Goal: Obtain resource: Download file/media

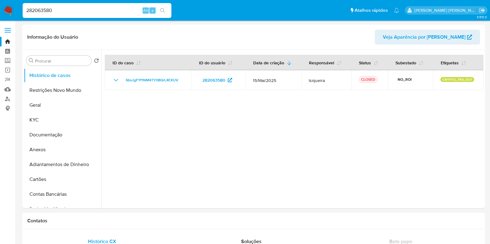
select select "100"
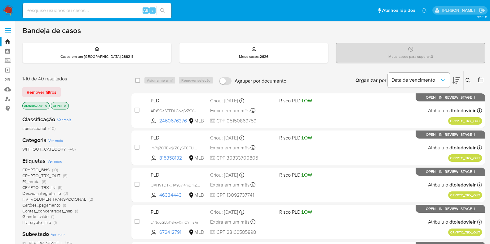
click at [454, 81] on icon at bounding box center [455, 80] width 7 height 7
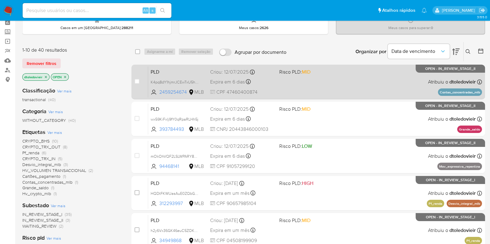
scroll to position [38, 0]
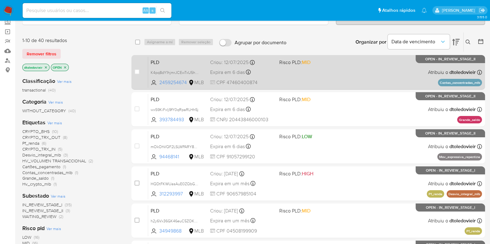
click at [341, 70] on div "PLD K4pq8dY1hjmrJCEwTxU5hSgr 2459254674 MLB Risco PLD: MID Criou: 12/07/2025 Cr…" at bounding box center [315, 72] width 334 height 31
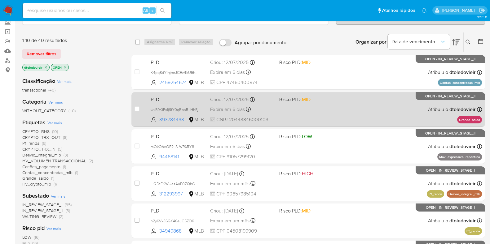
click at [348, 110] on div "PLD wx59KiFxlj9fY0qRpaRLHh5j 393784493 MLB Risco PLD: MID Criou: 12/07/2025 Cri…" at bounding box center [315, 109] width 334 height 31
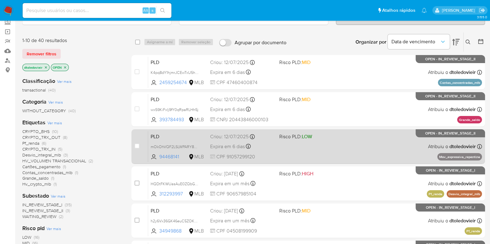
click at [341, 139] on div "PLD mOkOhVQF2LSLWPARY8OMx3Wh 94468141 MLB Risco PLD: LOW Criou: 12/07/2025 Crio…" at bounding box center [315, 146] width 334 height 31
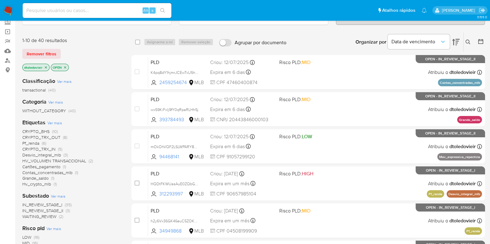
click at [53, 132] on span "(10)" at bounding box center [55, 132] width 6 height 6
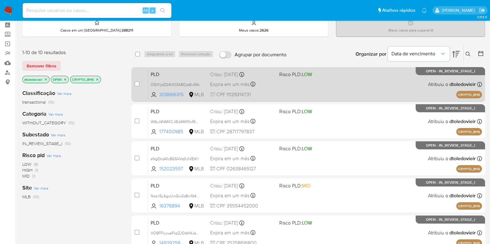
scroll to position [38, 0]
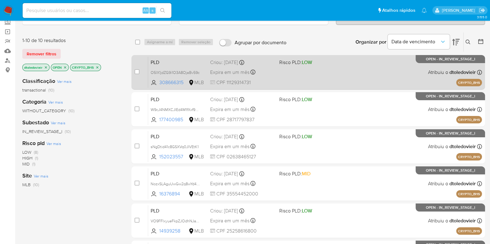
click at [343, 80] on div "PLD O5lX1jdZG9i1O3A8OjaBv59c 308666315 MLB Risco PLD: LOW Criou: 14/08/2025 Cri…" at bounding box center [315, 72] width 334 height 31
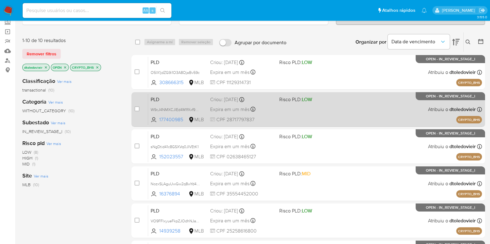
click at [339, 109] on div "PLD W9cJ4NMXCJIEd4M1fXxf99hH 177400985 MLB Risco PLD: LOW Criou: 14/08/2025 Cri…" at bounding box center [315, 109] width 334 height 31
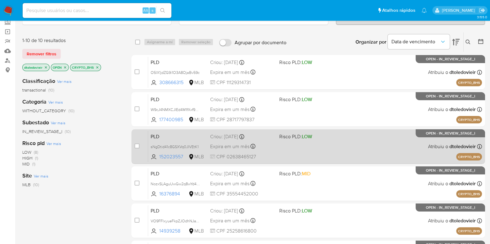
click at [336, 147] on div "PLD sNgDtid41c8GSXVq0JIVEtK1 152023557 MLB Risco PLD: LOW Criou: 14/08/2025 Cri…" at bounding box center [315, 146] width 334 height 31
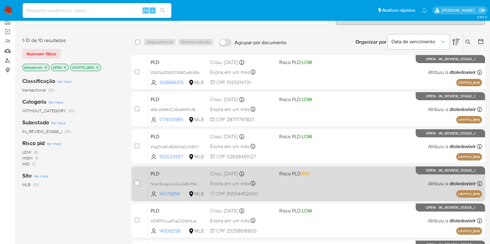
click at [344, 189] on div "PLD NozxSLAguUwGw2q8wYd41At4 16376894 MLB Risco PLD: MID Criou: 14/08/2025 Crio…" at bounding box center [315, 183] width 334 height 31
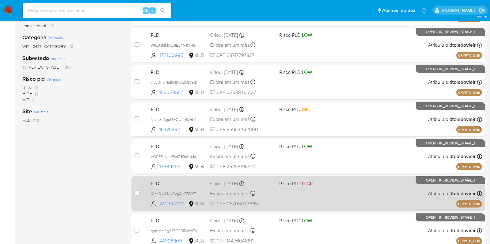
scroll to position [155, 0]
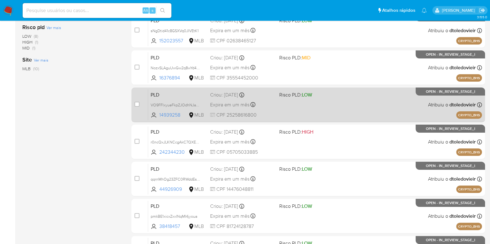
click at [352, 113] on div "PLD VO9FFlxyueFkpZJOdhNJaTZL 14939258 MLB Risco PLD: LOW Criou: 14/08/2025 Crio…" at bounding box center [315, 104] width 334 height 31
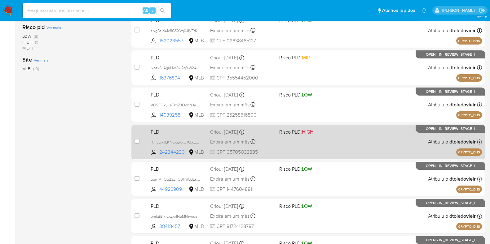
click at [341, 144] on div "PLD r0ncQxJLKNCcgAkC7QXEuIrH 242344230 MLB Risco PLD: HIGH Criou: 14/08/2025 Cr…" at bounding box center [315, 141] width 334 height 31
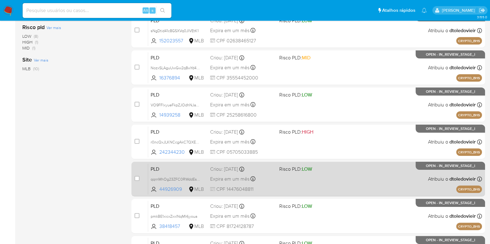
click at [336, 177] on div "PLD qqrnMhOg23ZFC0RWddEsxV3x 44926909 MLB Risco PLD: LOW Criou: 14/08/2025 Crio…" at bounding box center [315, 179] width 334 height 31
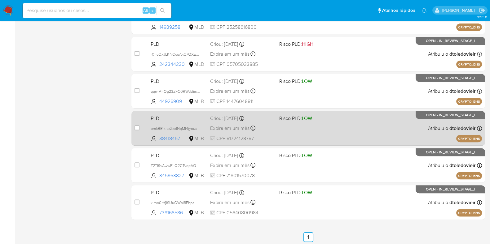
scroll to position [244, 0]
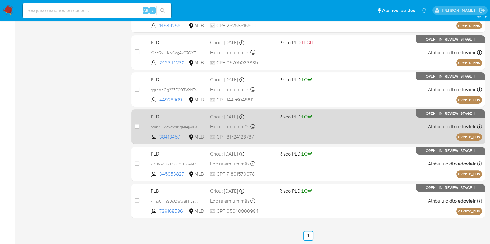
click at [346, 126] on div "PLD pmkBE1xicxZxxlNqMI4jyoua 38418457 MLB Risco PLD: LOW Criou: 14/08/2025 Crio…" at bounding box center [315, 126] width 334 height 31
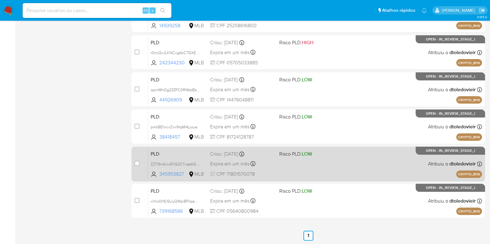
click at [345, 165] on div "PLD Z2TI9vAUwE1lQ2CTvqeAQR5F 345953827 MLB Risco PLD: LOW Criou: 14/08/2025 Cri…" at bounding box center [315, 163] width 334 height 31
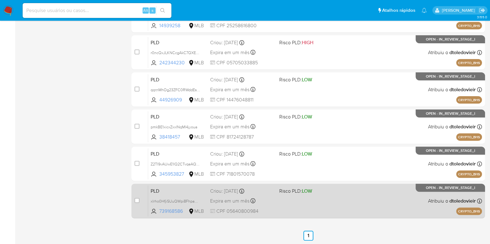
click at [334, 200] on div "PLD xlrho0HfjiSUuQWpi8FhpaOC 739168586 MLB Risco PLD: LOW Criou: 14/08/2025 Cri…" at bounding box center [315, 201] width 334 height 31
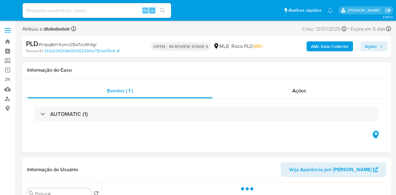
select select "10"
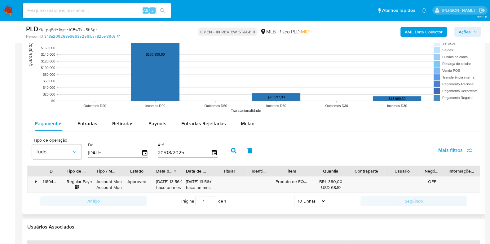
scroll to position [619, 0]
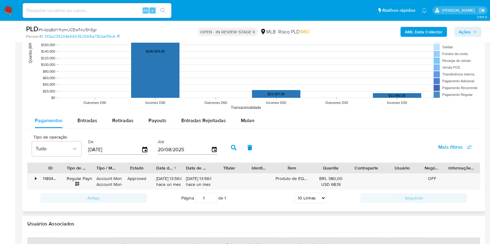
click at [251, 129] on div "Pagamentos Entradas Retiradas Payouts Entradas Rejeitadas Mulan Tipo de operaçã…" at bounding box center [253, 160] width 452 height 94
click at [251, 125] on div "Mulan" at bounding box center [248, 120] width 14 height 15
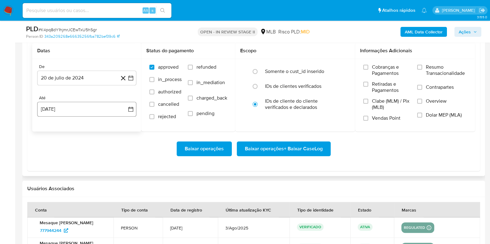
scroll to position [736, 0]
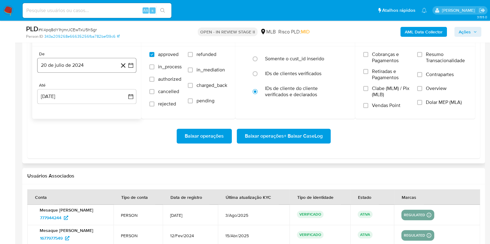
click at [90, 67] on button "20 de julio de 2024" at bounding box center [86, 65] width 99 height 15
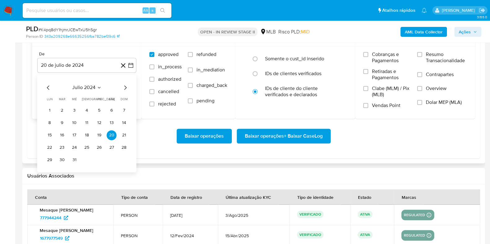
drag, startPoint x: 121, startPoint y: 85, endPoint x: 124, endPoint y: 86, distance: 3.1
click at [122, 85] on div "julio 2024" at bounding box center [87, 87] width 84 height 7
click at [124, 86] on icon "Mes siguiente" at bounding box center [124, 87] width 7 height 7
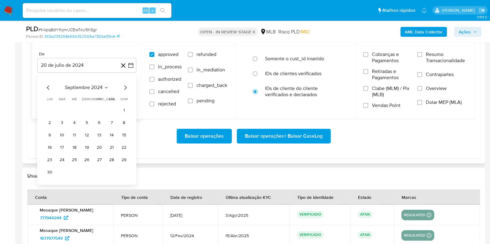
click at [124, 86] on icon "Mes siguiente" at bounding box center [124, 87] width 7 height 7
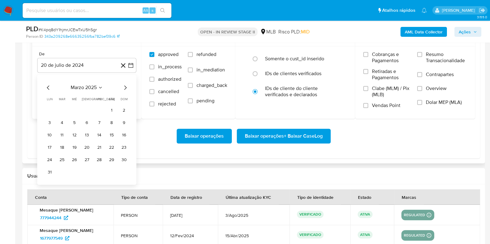
click at [124, 86] on icon "Mes siguiente" at bounding box center [124, 87] width 7 height 7
click at [122, 107] on button "1" at bounding box center [124, 111] width 10 height 10
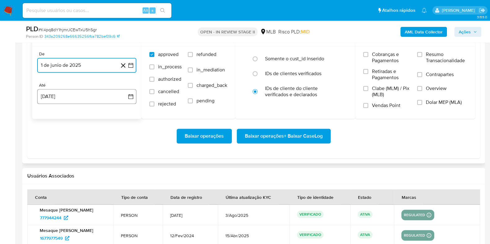
click at [88, 93] on button "20 [PERSON_NAME] de 2025" at bounding box center [86, 96] width 99 height 15
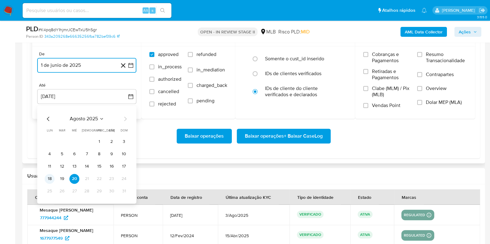
click at [49, 176] on button "18" at bounding box center [50, 179] width 10 height 10
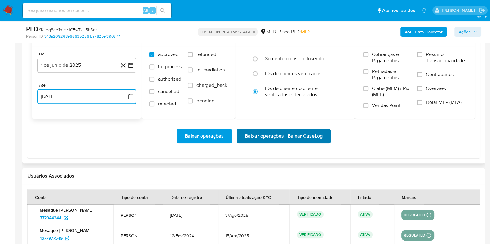
click at [254, 137] on span "Baixar operações + Baixar CaseLog" at bounding box center [284, 136] width 78 height 14
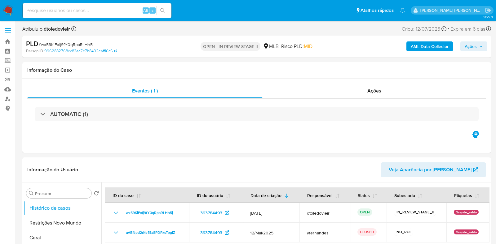
select select "10"
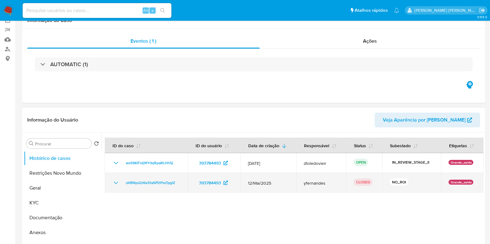
scroll to position [77, 0]
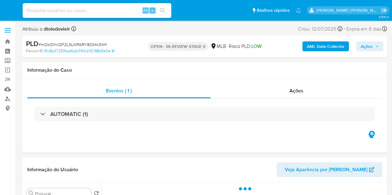
select select "10"
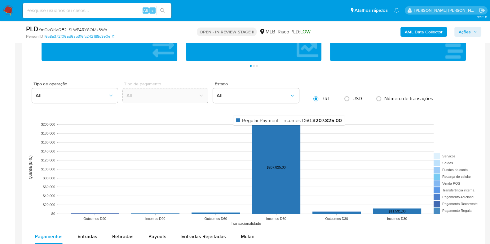
scroll to position [619, 0]
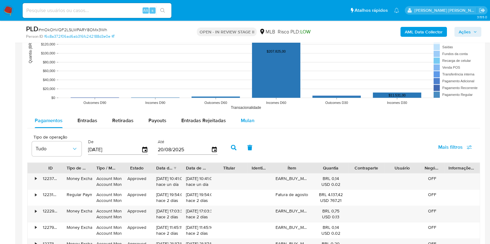
click at [246, 120] on span "Mulan" at bounding box center [248, 120] width 14 height 7
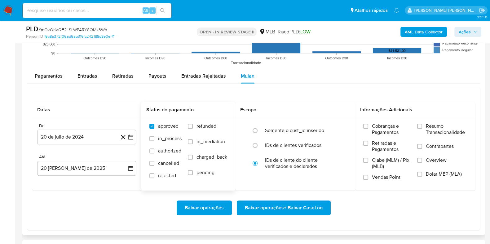
scroll to position [736, 0]
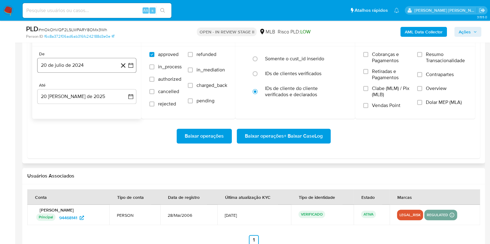
click at [81, 64] on button "20 de julio de 2024" at bounding box center [86, 65] width 99 height 15
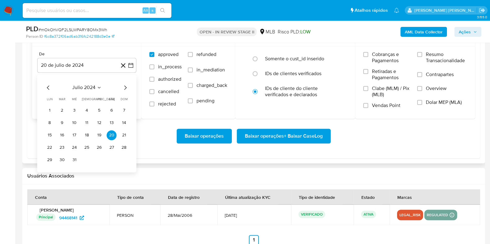
click at [123, 85] on icon "Mes siguiente" at bounding box center [124, 87] width 7 height 7
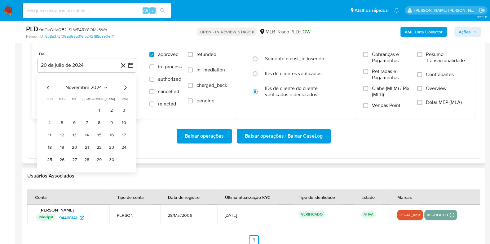
click at [123, 85] on icon "Mes siguiente" at bounding box center [124, 87] width 7 height 7
click at [47, 86] on icon "Mes anterior" at bounding box center [48, 87] width 7 height 7
click at [113, 110] on button "1" at bounding box center [112, 111] width 10 height 10
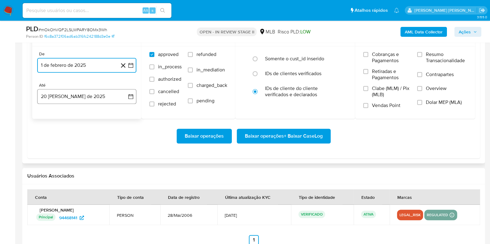
click at [93, 94] on button "20 [PERSON_NAME] de 2025" at bounding box center [86, 96] width 99 height 15
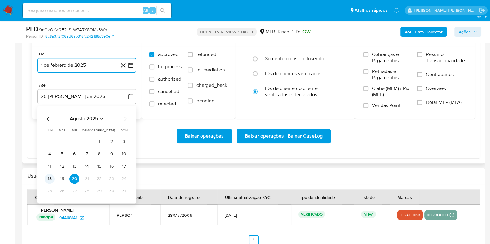
click at [49, 176] on button "18" at bounding box center [50, 179] width 10 height 10
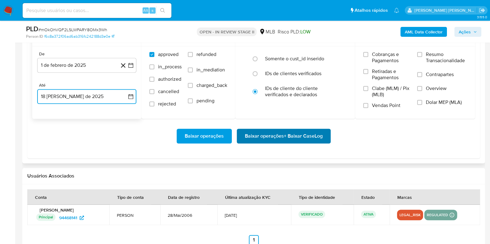
click at [300, 137] on span "Baixar operações + Baixar CaseLog" at bounding box center [284, 136] width 78 height 14
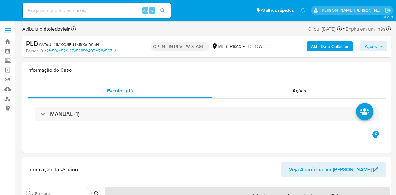
select select "10"
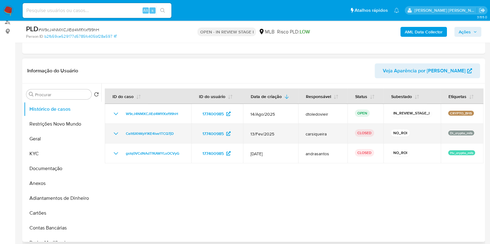
scroll to position [116, 0]
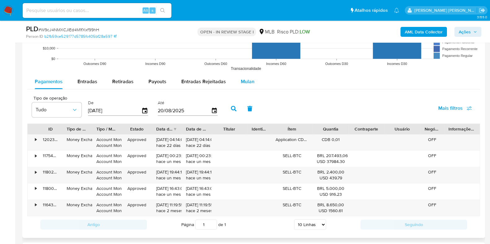
click at [243, 81] on span "Mulan" at bounding box center [248, 81] width 14 height 7
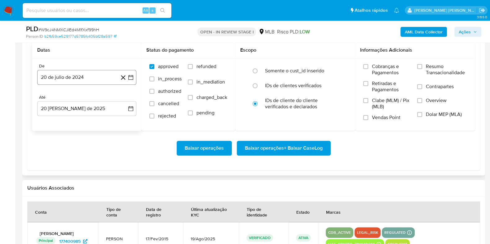
scroll to position [736, 0]
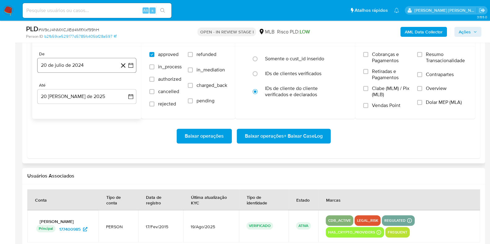
click at [87, 64] on button "20 de julio de 2024" at bounding box center [86, 65] width 99 height 15
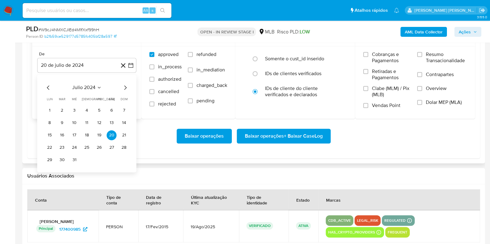
click at [125, 86] on icon "Mes siguiente" at bounding box center [125, 87] width 2 height 4
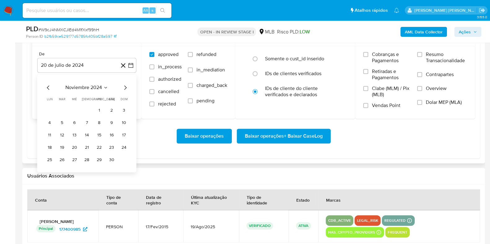
click at [125, 86] on icon "Mes siguiente" at bounding box center [125, 87] width 2 height 4
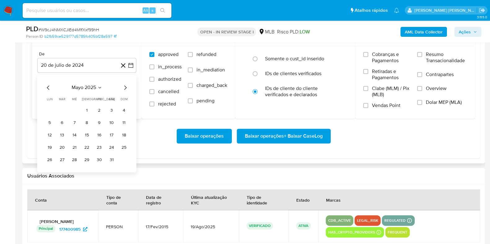
click at [125, 86] on icon "Mes siguiente" at bounding box center [125, 87] width 2 height 4
click at [62, 111] on button "1" at bounding box center [62, 111] width 10 height 10
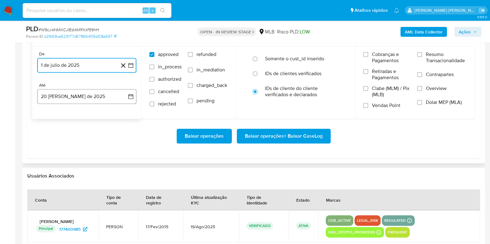
click at [65, 95] on button "20 [PERSON_NAME] de 2025" at bounding box center [86, 96] width 99 height 15
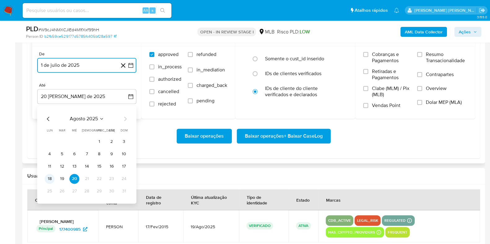
click at [51, 177] on button "18" at bounding box center [50, 179] width 10 height 10
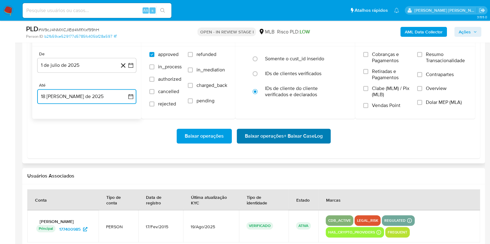
click at [266, 131] on span "Baixar operações + Baixar CaseLog" at bounding box center [284, 136] width 78 height 14
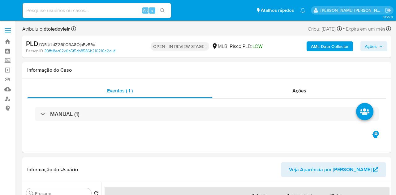
select select "10"
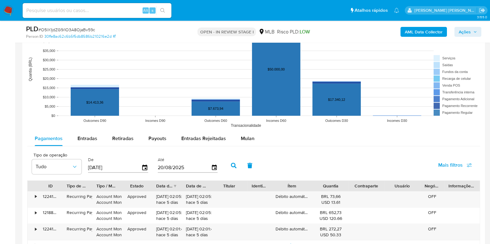
scroll to position [658, 0]
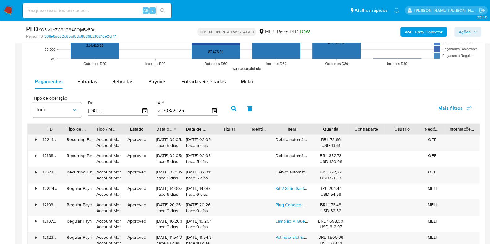
click at [253, 89] on div "Pagamentos Entradas Retiradas Payouts Entradas Rejeitadas Mulan Tipo de operaçã…" at bounding box center [253, 194] width 452 height 241
click at [251, 87] on div "Mulan" at bounding box center [248, 81] width 14 height 15
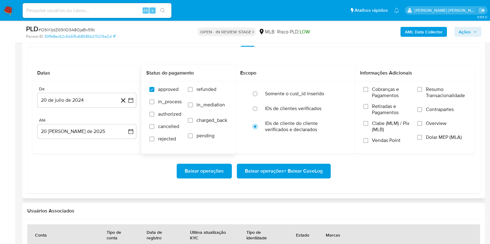
scroll to position [736, 0]
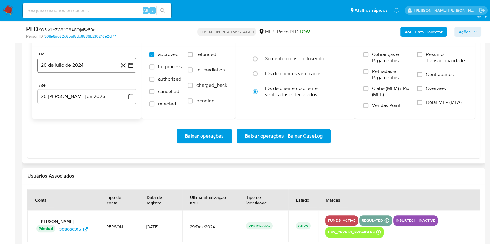
click at [82, 63] on button "20 de julio de 2024" at bounding box center [86, 65] width 99 height 15
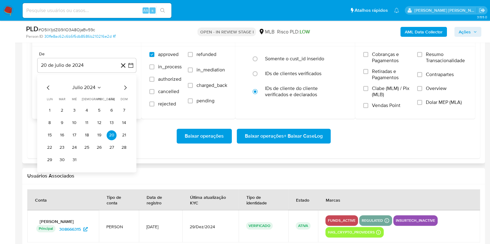
click at [127, 86] on icon "Mes siguiente" at bounding box center [124, 87] width 7 height 7
click at [125, 86] on icon "Mes siguiente" at bounding box center [124, 87] width 7 height 7
click at [125, 86] on icon "Mes siguiente" at bounding box center [125, 87] width 2 height 4
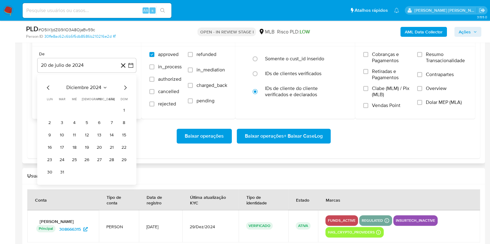
click at [125, 86] on icon "Mes siguiente" at bounding box center [125, 87] width 2 height 4
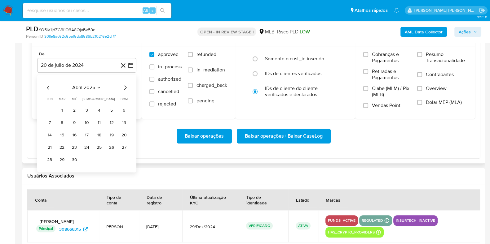
click at [125, 86] on icon "Mes siguiente" at bounding box center [125, 87] width 2 height 4
click at [64, 110] on button "1" at bounding box center [62, 111] width 10 height 10
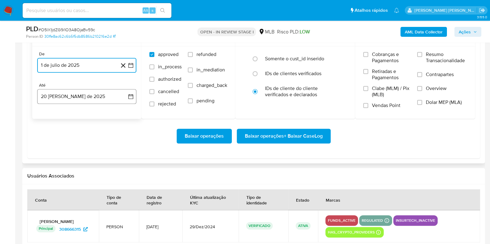
click at [84, 96] on button "20 de agosto de 2025" at bounding box center [86, 96] width 99 height 15
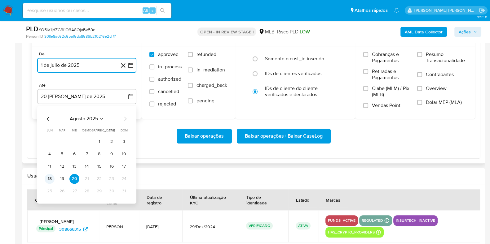
click at [53, 177] on button "18" at bounding box center [50, 179] width 10 height 10
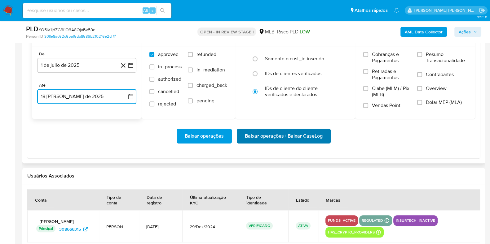
click at [257, 135] on span "Baixar operações + Baixar CaseLog" at bounding box center [284, 136] width 78 height 14
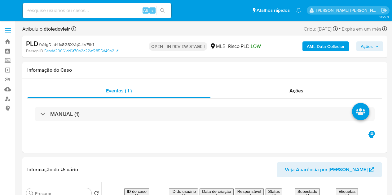
select select "10"
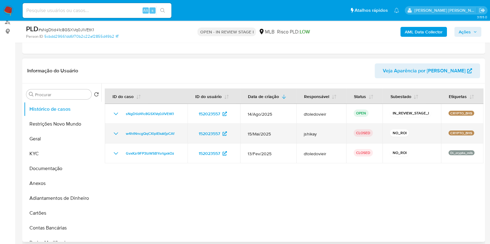
scroll to position [77, 0]
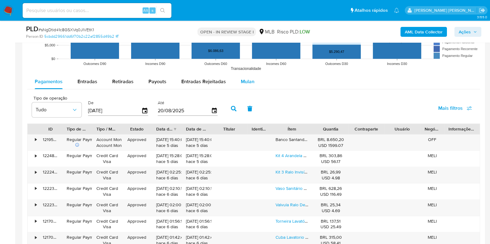
click at [246, 85] on div "Mulan" at bounding box center [248, 81] width 14 height 15
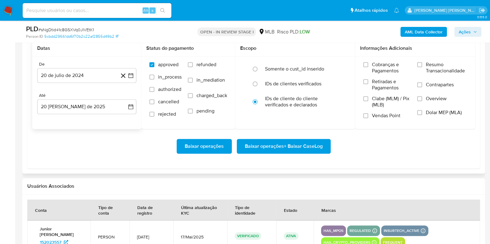
scroll to position [736, 0]
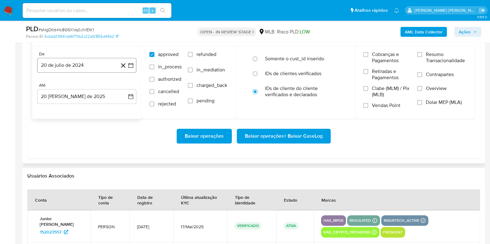
click at [88, 66] on button "20 de julio de 2024" at bounding box center [86, 65] width 99 height 15
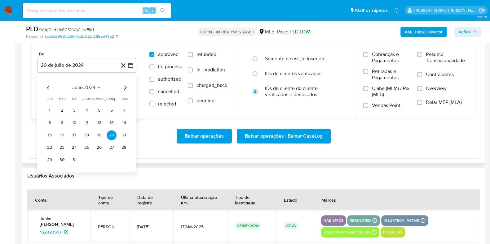
click at [123, 89] on icon "Mes siguiente" at bounding box center [124, 87] width 7 height 7
click at [124, 89] on icon "Mes siguiente" at bounding box center [124, 87] width 7 height 7
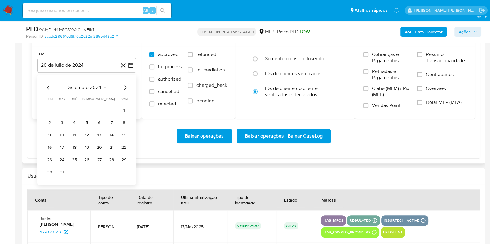
click at [124, 89] on icon "Mes siguiente" at bounding box center [124, 87] width 7 height 7
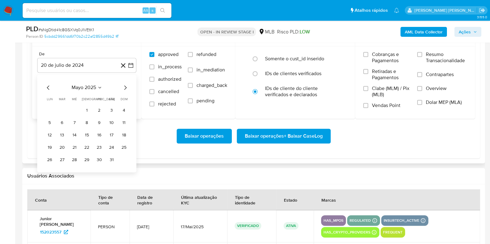
click at [124, 89] on icon "Mes siguiente" at bounding box center [124, 87] width 7 height 7
click at [59, 110] on button "1" at bounding box center [62, 111] width 10 height 10
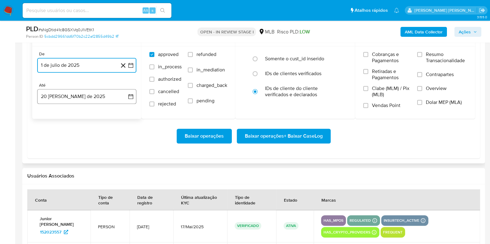
click at [69, 94] on button "20 [PERSON_NAME] de 2025" at bounding box center [86, 96] width 99 height 15
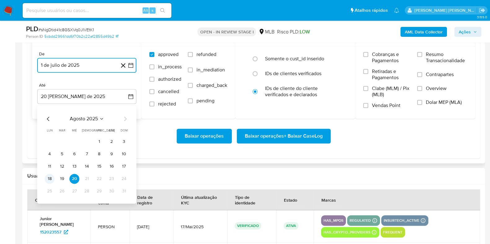
click at [47, 176] on button "18" at bounding box center [50, 179] width 10 height 10
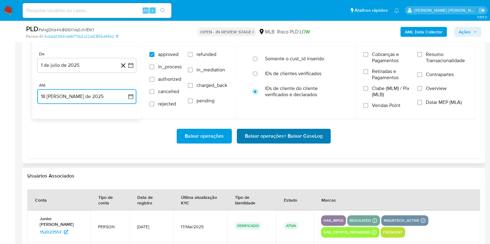
click at [321, 135] on span "Baixar operações + Baixar CaseLog" at bounding box center [284, 136] width 78 height 14
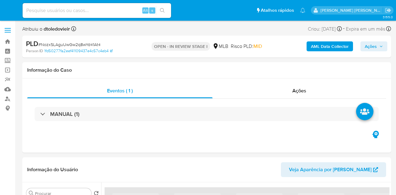
select select "10"
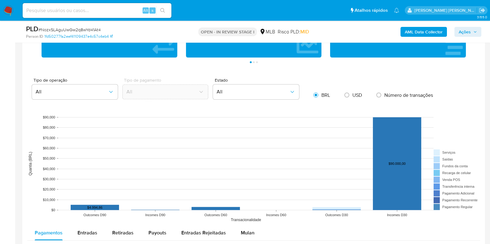
scroll to position [619, 0]
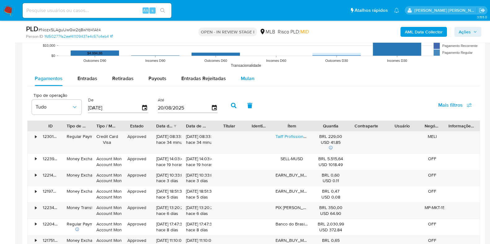
click at [247, 83] on div "Mulan" at bounding box center [248, 78] width 14 height 15
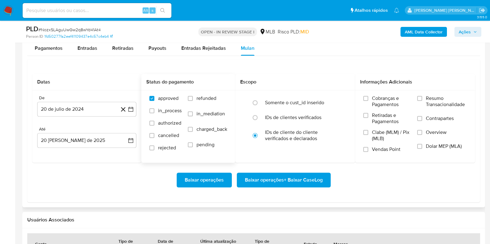
scroll to position [697, 0]
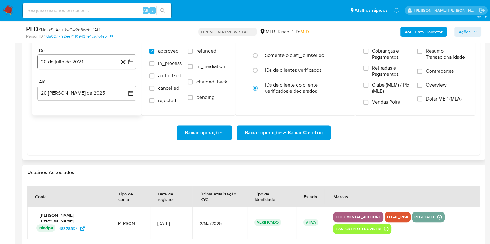
click at [81, 61] on button "20 de julio de 2024" at bounding box center [86, 62] width 99 height 15
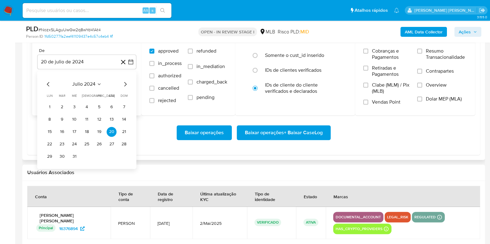
click at [123, 82] on icon "Mes siguiente" at bounding box center [124, 84] width 7 height 7
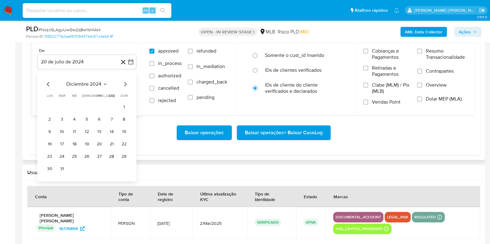
click at [123, 82] on icon "Mes siguiente" at bounding box center [124, 84] width 7 height 7
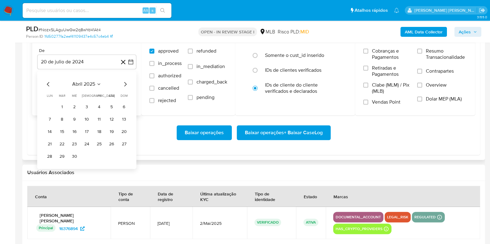
click at [123, 82] on icon "Mes siguiente" at bounding box center [124, 84] width 7 height 7
click at [47, 83] on icon "Mes anterior" at bounding box center [48, 84] width 2 height 4
click at [63, 104] on button "1" at bounding box center [62, 107] width 10 height 10
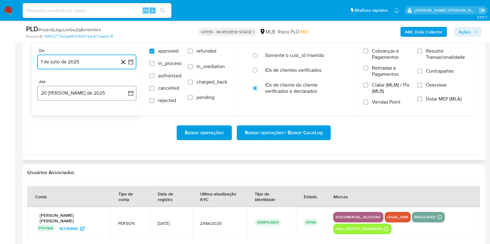
click at [60, 88] on button "20 [PERSON_NAME] de 2025" at bounding box center [86, 93] width 99 height 15
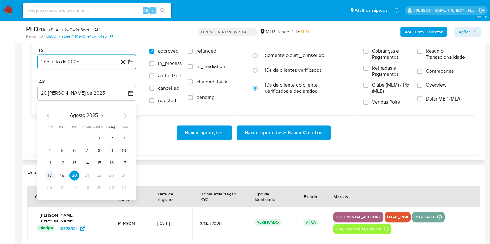
click at [48, 175] on button "18" at bounding box center [50, 176] width 10 height 10
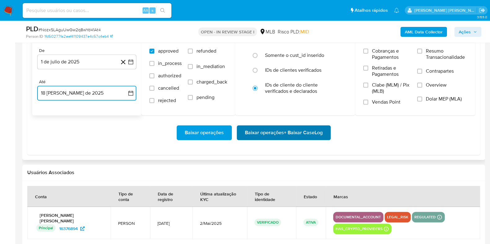
click at [263, 134] on span "Baixar operações + Baixar CaseLog" at bounding box center [284, 133] width 78 height 14
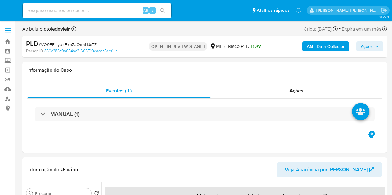
select select "10"
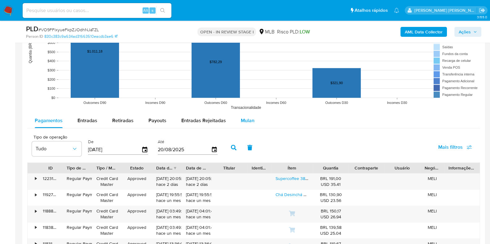
click at [242, 118] on span "Mulan" at bounding box center [248, 120] width 14 height 7
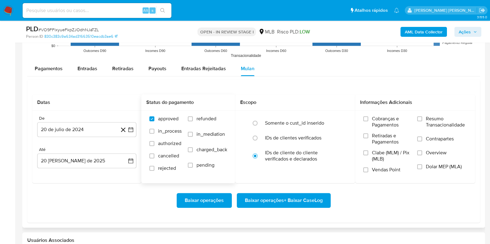
scroll to position [736, 0]
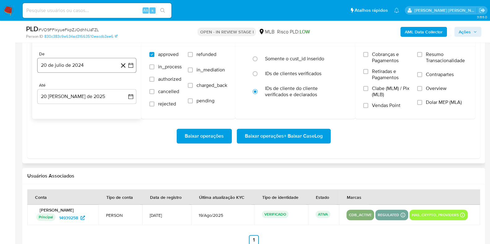
click at [87, 59] on button "20 de julio de 2024" at bounding box center [86, 65] width 99 height 15
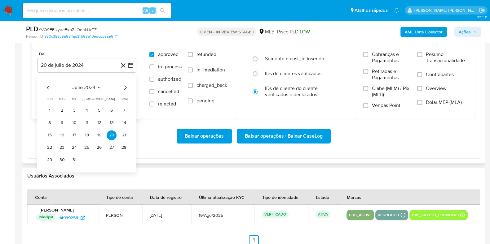
click at [123, 85] on icon "Mes siguiente" at bounding box center [124, 87] width 7 height 7
click at [124, 85] on icon "Mes siguiente" at bounding box center [124, 87] width 7 height 7
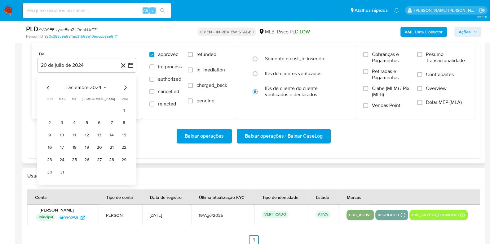
click at [124, 85] on icon "Mes siguiente" at bounding box center [124, 87] width 7 height 7
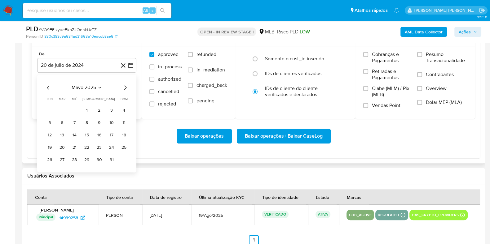
click at [124, 85] on icon "Mes siguiente" at bounding box center [124, 87] width 7 height 7
click at [45, 86] on icon "Mes anterior" at bounding box center [48, 87] width 7 height 7
click at [60, 109] on button "1" at bounding box center [62, 111] width 10 height 10
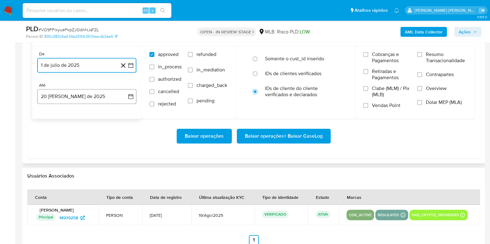
click at [73, 92] on button "20 de agosto de 2025" at bounding box center [86, 96] width 99 height 15
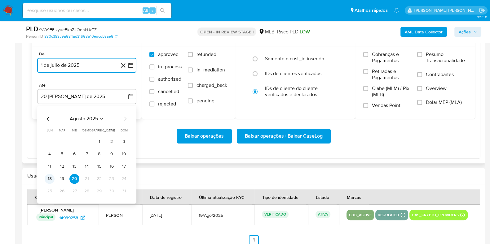
click at [48, 179] on button "18" at bounding box center [50, 179] width 10 height 10
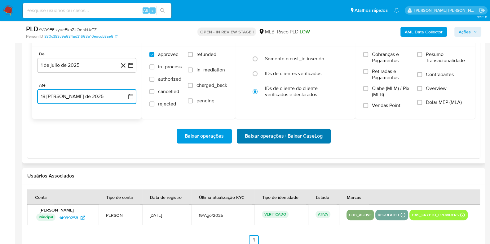
click at [269, 137] on span "Baixar operações + Baixar CaseLog" at bounding box center [284, 136] width 78 height 14
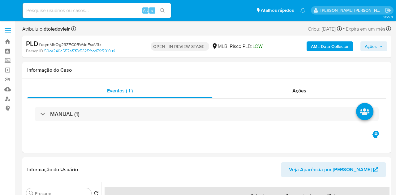
select select "10"
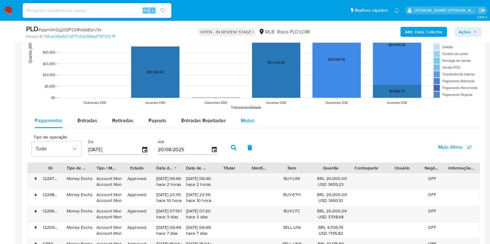
click at [245, 119] on span "Mulan" at bounding box center [248, 120] width 14 height 7
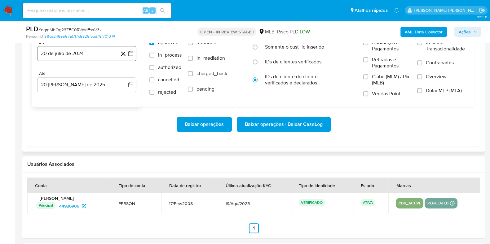
scroll to position [736, 0]
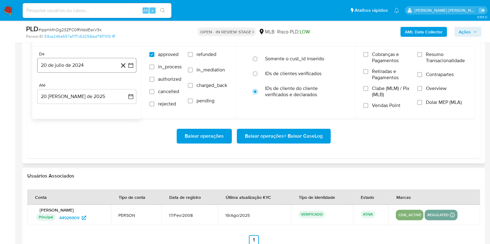
click at [88, 64] on button "20 de julio de 2024" at bounding box center [86, 65] width 99 height 15
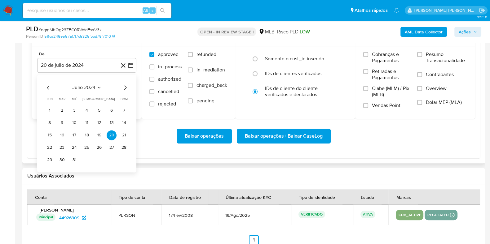
click at [124, 87] on icon "Mes siguiente" at bounding box center [124, 87] width 7 height 7
click at [124, 86] on icon "Mes siguiente" at bounding box center [124, 87] width 7 height 7
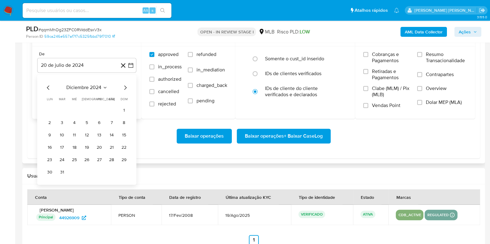
click at [124, 86] on icon "Mes siguiente" at bounding box center [124, 87] width 7 height 7
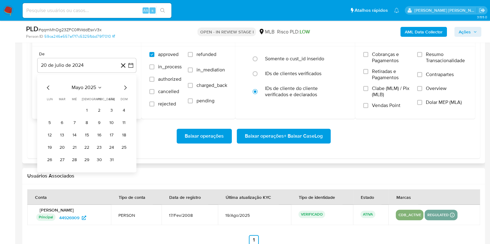
click at [124, 86] on icon "Mes siguiente" at bounding box center [124, 87] width 7 height 7
click at [61, 109] on button "1" at bounding box center [62, 111] width 10 height 10
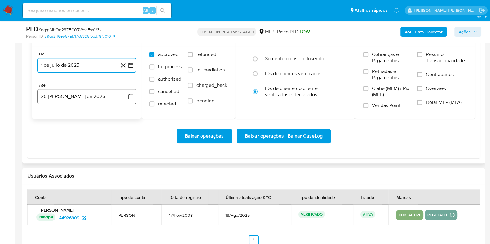
click at [65, 96] on button "20 [PERSON_NAME] de 2025" at bounding box center [86, 96] width 99 height 15
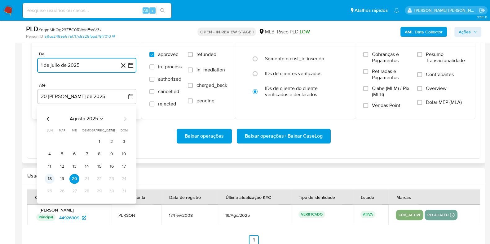
click at [48, 177] on button "18" at bounding box center [50, 179] width 10 height 10
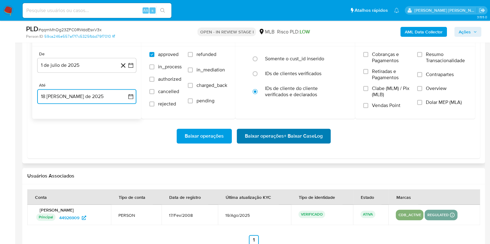
click at [275, 135] on span "Baixar operações + Baixar CaseLog" at bounding box center [284, 136] width 78 height 14
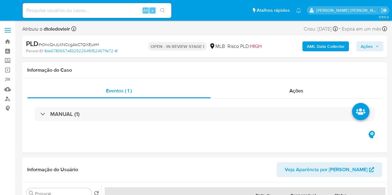
select select "10"
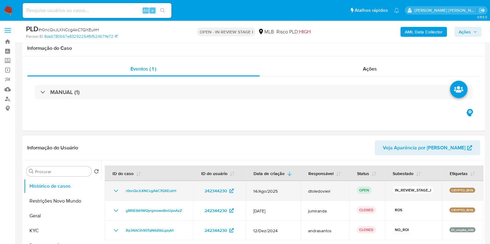
scroll to position [77, 0]
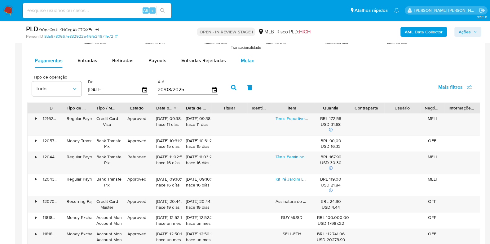
click at [244, 61] on span "Mulan" at bounding box center [248, 60] width 14 height 7
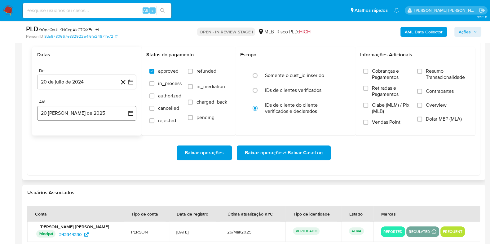
scroll to position [736, 0]
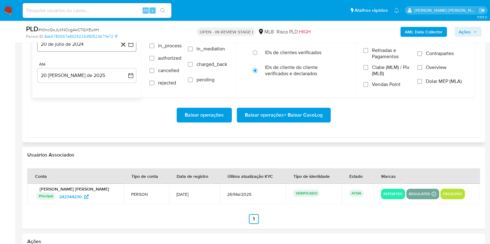
click at [78, 51] on button "20 de julio de 2024" at bounding box center [86, 44] width 99 height 15
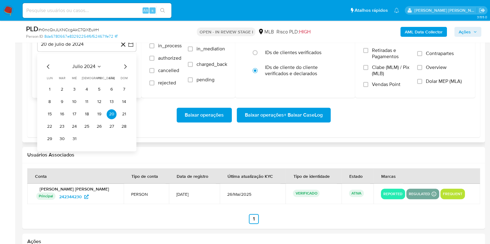
click at [125, 65] on icon "Mes siguiente" at bounding box center [124, 66] width 7 height 7
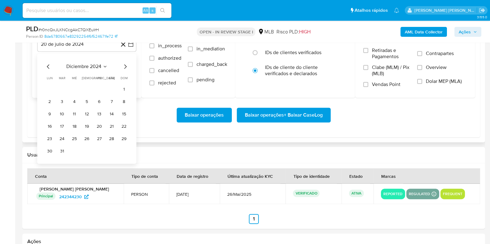
click at [125, 65] on icon "Mes siguiente" at bounding box center [124, 66] width 7 height 7
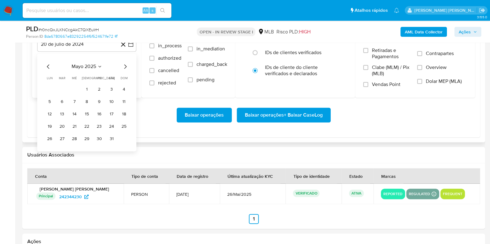
click at [125, 65] on icon "Mes siguiente" at bounding box center [124, 66] width 7 height 7
click at [65, 88] on button "1" at bounding box center [62, 90] width 10 height 10
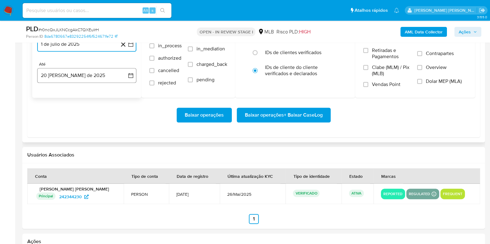
click at [72, 78] on button "20 [PERSON_NAME] de 2025" at bounding box center [86, 75] width 99 height 15
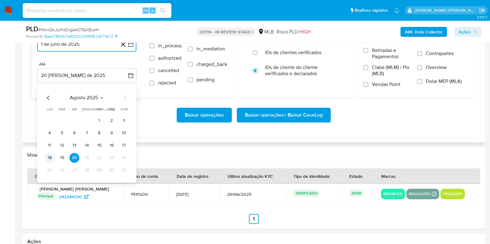
click at [49, 155] on button "18" at bounding box center [50, 158] width 10 height 10
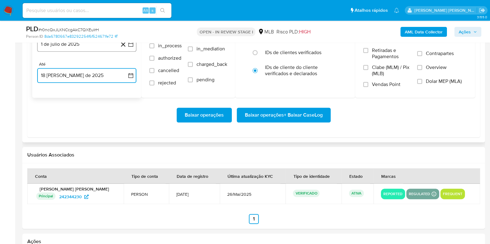
click at [87, 47] on button "1 de julio de 2025" at bounding box center [86, 44] width 99 height 15
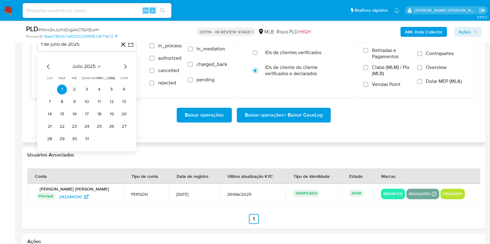
click at [124, 67] on icon "Mes siguiente" at bounding box center [124, 66] width 7 height 7
click at [48, 66] on icon "Mes anterior" at bounding box center [48, 66] width 7 height 7
click at [61, 89] on button "1" at bounding box center [62, 90] width 10 height 10
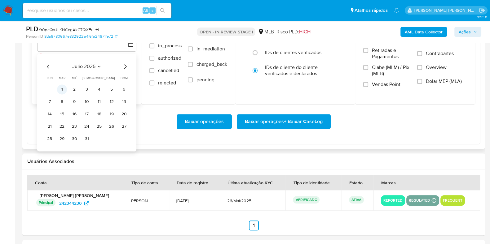
click at [62, 89] on button "1" at bounding box center [62, 90] width 10 height 10
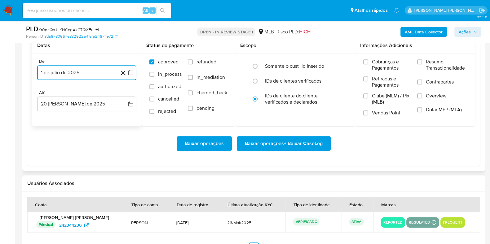
scroll to position [697, 0]
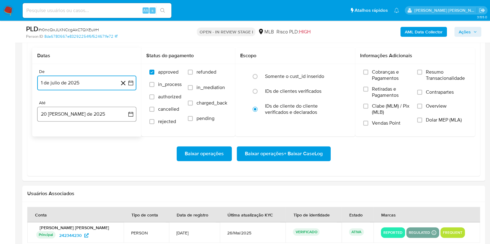
click at [81, 115] on button "20 [PERSON_NAME] de 2025" at bounding box center [86, 114] width 99 height 15
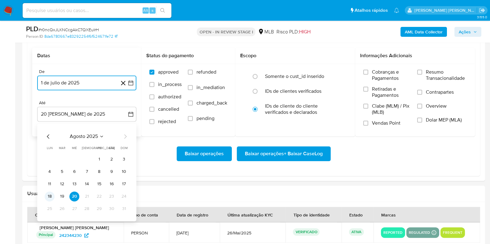
click at [47, 192] on button "18" at bounding box center [50, 197] width 10 height 10
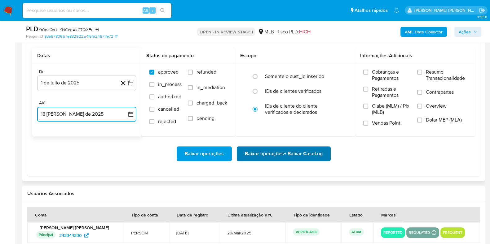
click at [274, 153] on span "Baixar operações + Baixar CaseLog" at bounding box center [284, 154] width 78 height 14
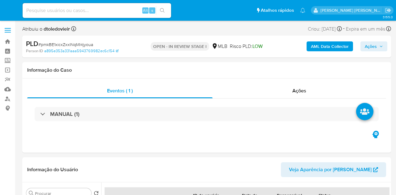
select select "10"
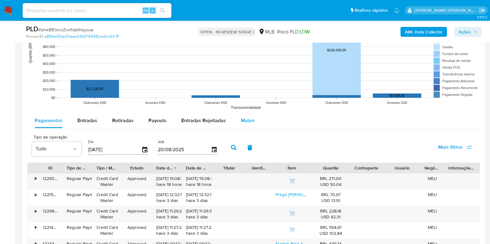
click at [248, 121] on span "Mulan" at bounding box center [248, 120] width 14 height 7
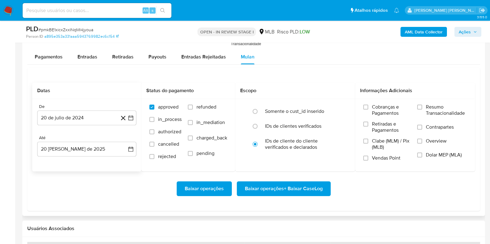
scroll to position [736, 0]
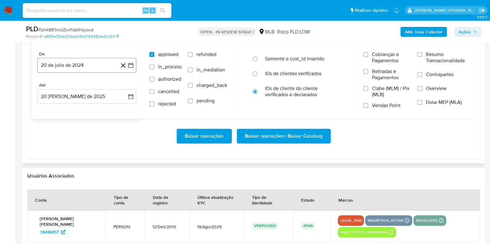
click at [87, 64] on button "20 de julio de 2024" at bounding box center [86, 65] width 99 height 15
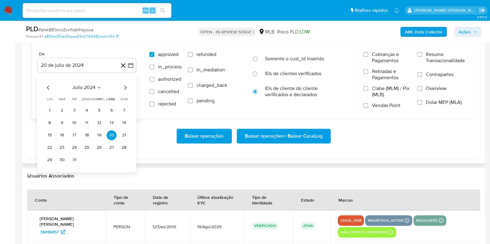
click at [126, 87] on icon "Mes siguiente" at bounding box center [125, 87] width 2 height 4
click at [125, 87] on icon "Mes siguiente" at bounding box center [124, 87] width 7 height 7
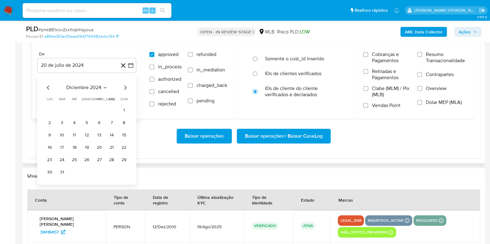
click at [125, 87] on icon "Mes siguiente" at bounding box center [124, 87] width 7 height 7
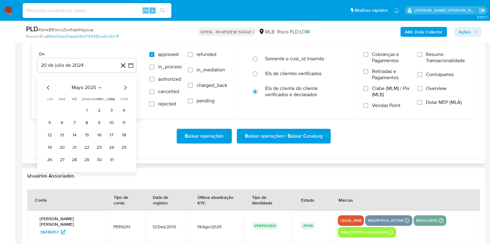
click at [125, 87] on icon "Mes siguiente" at bounding box center [124, 87] width 7 height 7
click at [61, 110] on button "1" at bounding box center [62, 111] width 10 height 10
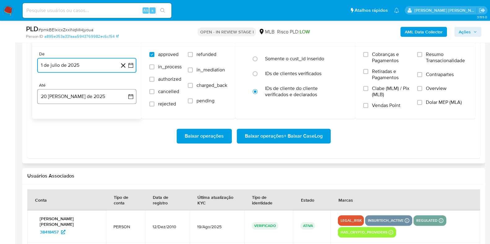
click at [70, 94] on button "20 [PERSON_NAME] de 2025" at bounding box center [86, 96] width 99 height 15
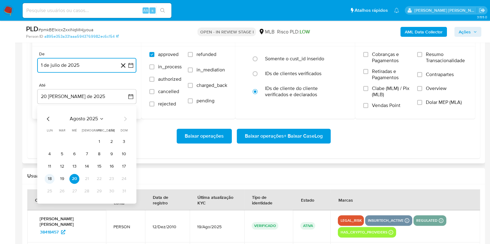
click at [51, 177] on button "18" at bounding box center [50, 179] width 10 height 10
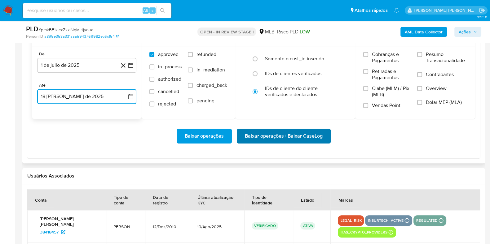
click at [272, 137] on span "Baixar operações + Baixar CaseLog" at bounding box center [284, 136] width 78 height 14
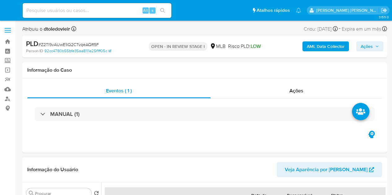
select select "10"
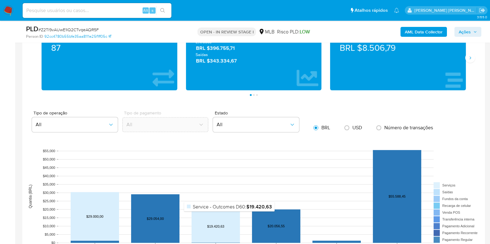
scroll to position [580, 0]
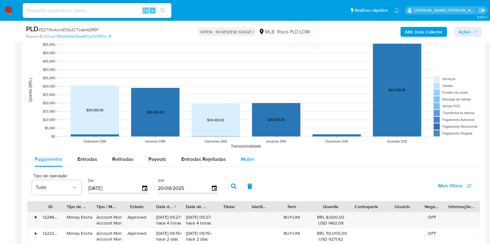
click at [255, 160] on button "Mulan" at bounding box center [247, 159] width 28 height 15
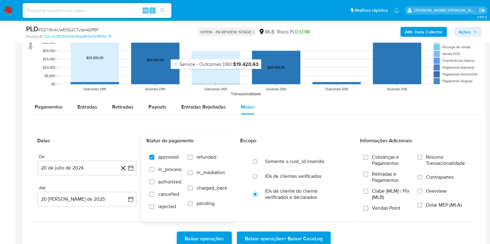
scroll to position [736, 0]
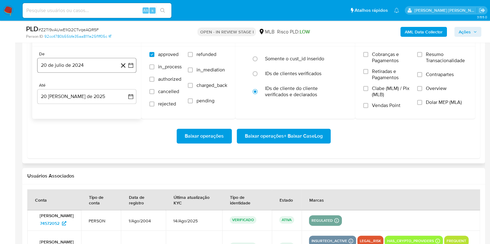
click at [98, 71] on button "20 de julio de 2024" at bounding box center [86, 65] width 99 height 15
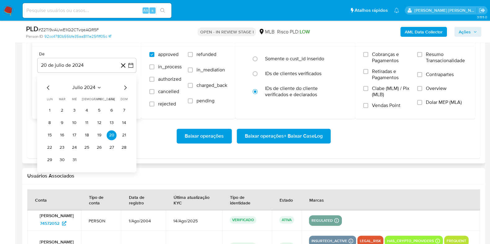
click at [124, 88] on icon "Mes siguiente" at bounding box center [124, 87] width 7 height 7
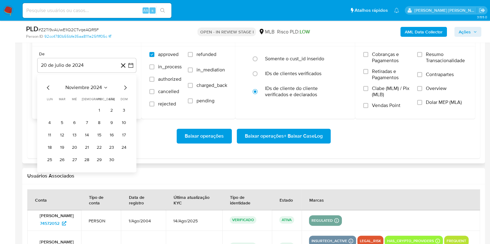
click at [124, 88] on icon "Mes siguiente" at bounding box center [124, 87] width 7 height 7
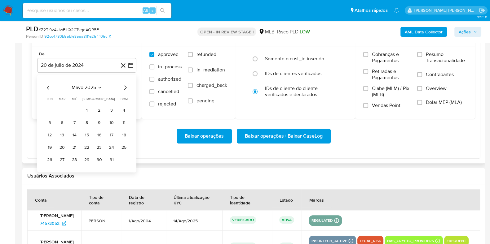
click at [124, 87] on icon "Mes siguiente" at bounding box center [124, 87] width 7 height 7
click at [59, 107] on button "1" at bounding box center [62, 111] width 10 height 10
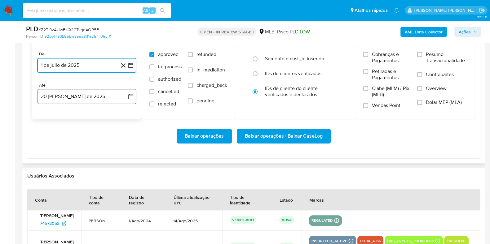
click at [59, 99] on button "20 [PERSON_NAME] de 2025" at bounding box center [86, 96] width 99 height 15
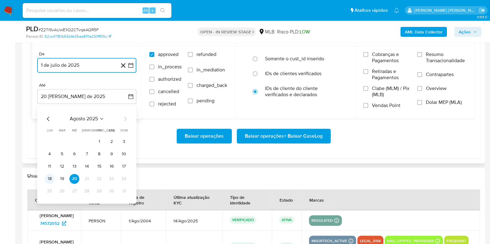
click at [47, 179] on button "18" at bounding box center [50, 179] width 10 height 10
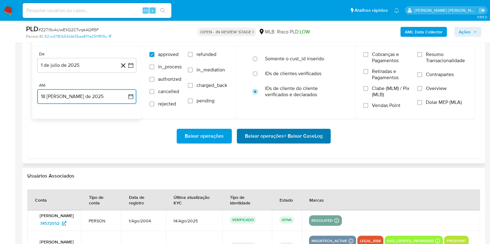
click at [282, 139] on span "Baixar operações + Baixar CaseLog" at bounding box center [284, 136] width 78 height 14
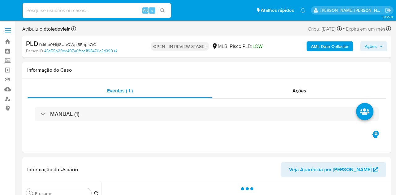
select select "10"
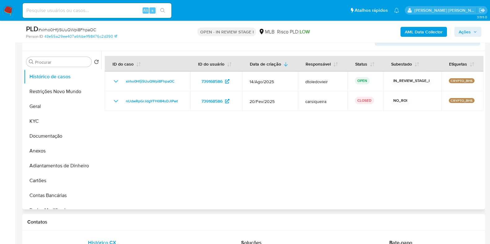
scroll to position [116, 0]
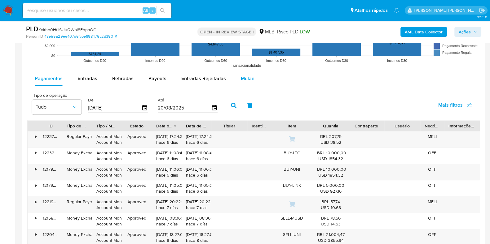
click at [247, 80] on span "Mulan" at bounding box center [248, 78] width 14 height 7
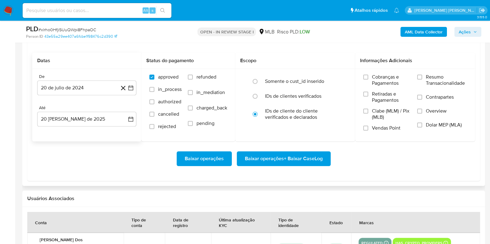
scroll to position [697, 0]
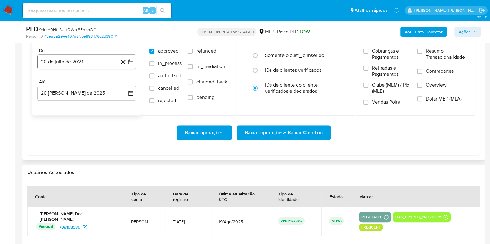
click at [89, 59] on button "20 de julio de 2024" at bounding box center [86, 62] width 99 height 15
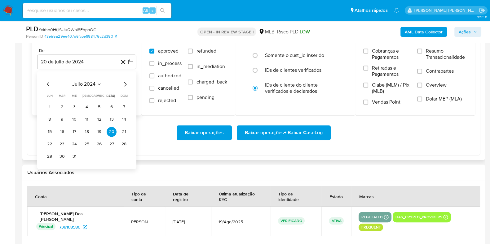
click at [126, 83] on icon "Mes siguiente" at bounding box center [124, 84] width 7 height 7
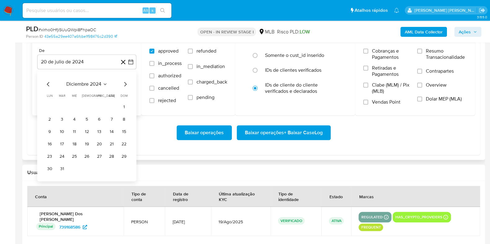
click at [126, 83] on icon "Mes siguiente" at bounding box center [124, 84] width 7 height 7
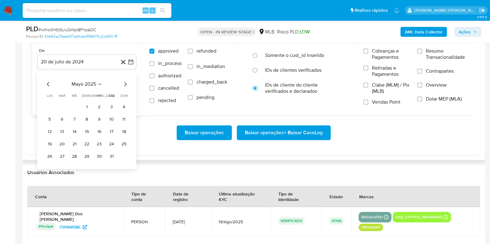
click at [126, 83] on icon "Mes siguiente" at bounding box center [124, 84] width 7 height 7
click at [127, 83] on icon "Mes siguiente" at bounding box center [124, 84] width 7 height 7
click at [46, 85] on icon "Mes anterior" at bounding box center [48, 84] width 7 height 7
click at [63, 107] on button "1" at bounding box center [62, 107] width 10 height 10
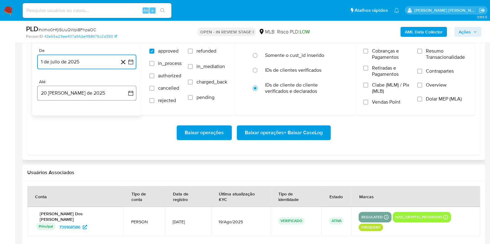
click at [72, 93] on button "20 de agosto de 2025" at bounding box center [86, 93] width 99 height 15
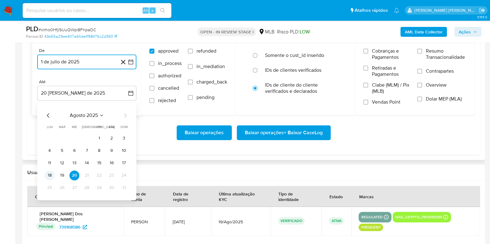
click at [50, 174] on button "18" at bounding box center [50, 176] width 10 height 10
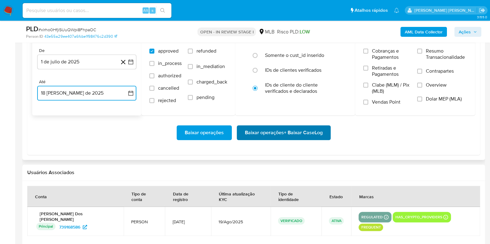
click at [285, 133] on span "Baixar operações + Baixar CaseLog" at bounding box center [284, 133] width 78 height 14
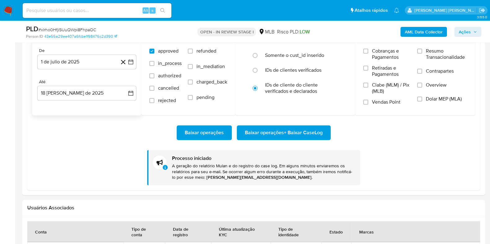
click at [8, 9] on img at bounding box center [8, 10] width 11 height 11
